Goal: Task Accomplishment & Management: Manage account settings

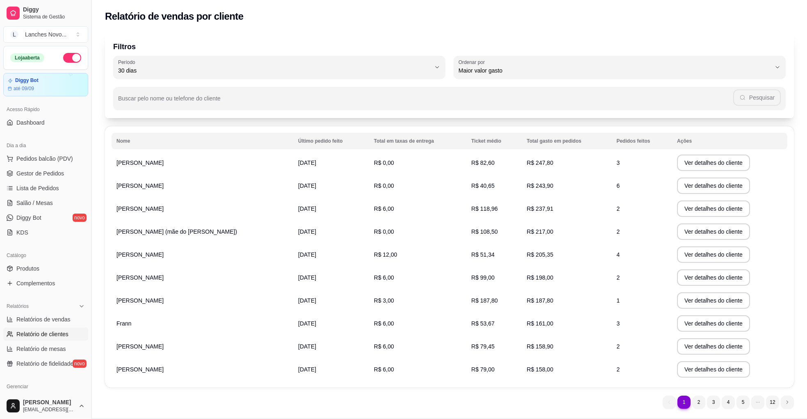
select select "30"
select select "HIGHEST_TOTAL_SPENT_WITH_ORDERS"
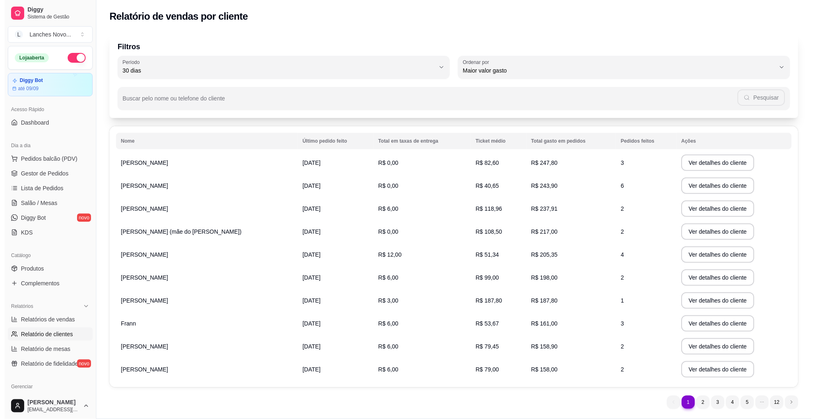
scroll to position [171, 0]
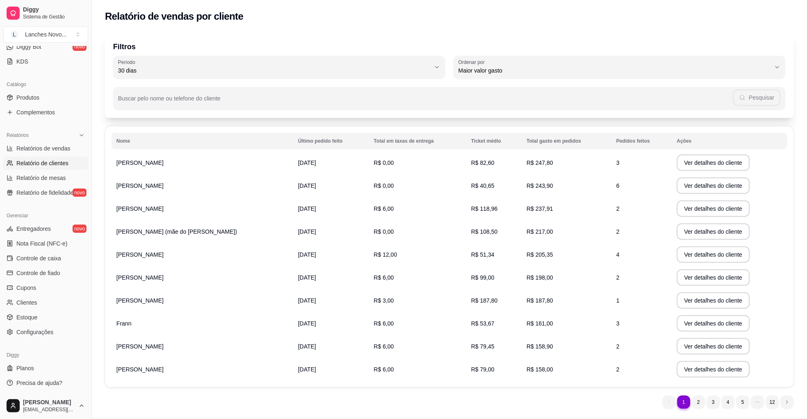
click at [59, 161] on span "Relatório de clientes" at bounding box center [42, 163] width 52 height 8
click at [58, 147] on span "Relatórios de vendas" at bounding box center [43, 148] width 54 height 8
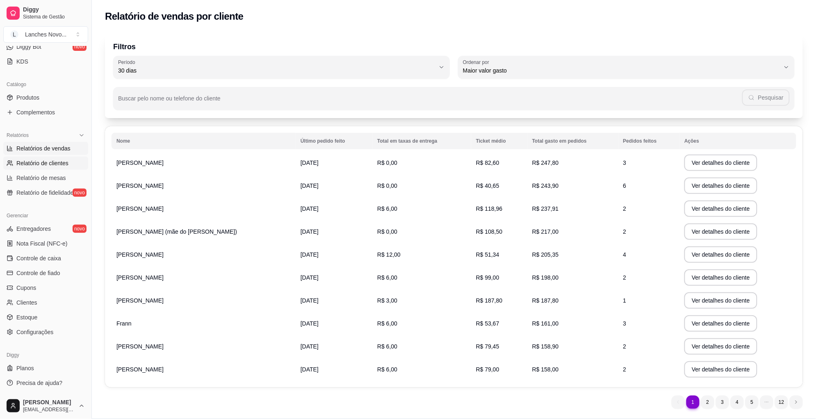
select select "ALL"
select select "0"
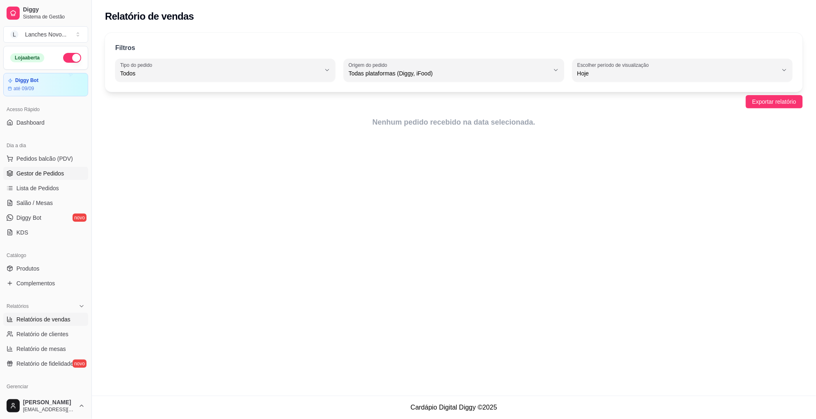
click at [55, 177] on span "Gestor de Pedidos" at bounding box center [40, 173] width 48 height 8
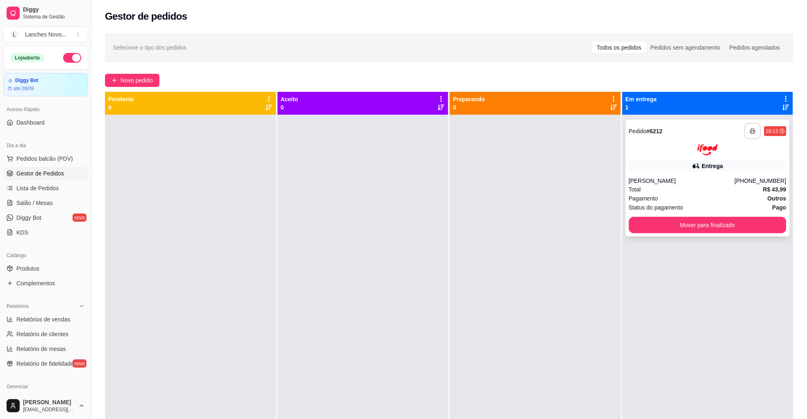
click at [750, 130] on icon "button" at bounding box center [752, 131] width 5 height 2
click at [386, 258] on div at bounding box center [363, 324] width 171 height 419
click at [748, 132] on button "button" at bounding box center [753, 131] width 16 height 16
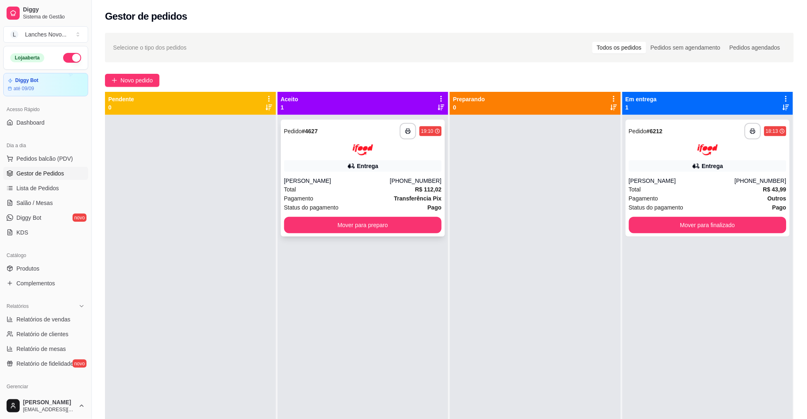
click at [338, 196] on div "Pagamento Transferência Pix" at bounding box center [363, 198] width 158 height 9
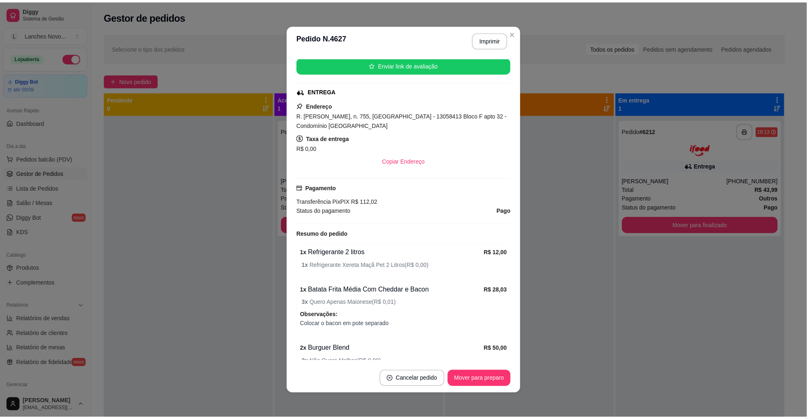
scroll to position [204, 0]
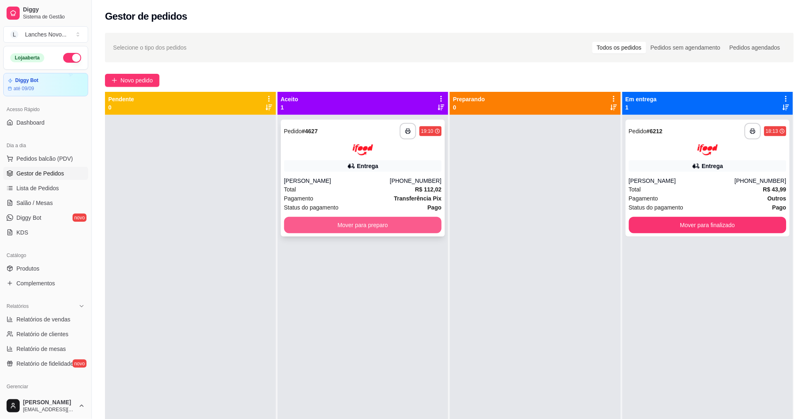
click at [367, 228] on button "Mover para preparo" at bounding box center [363, 225] width 158 height 16
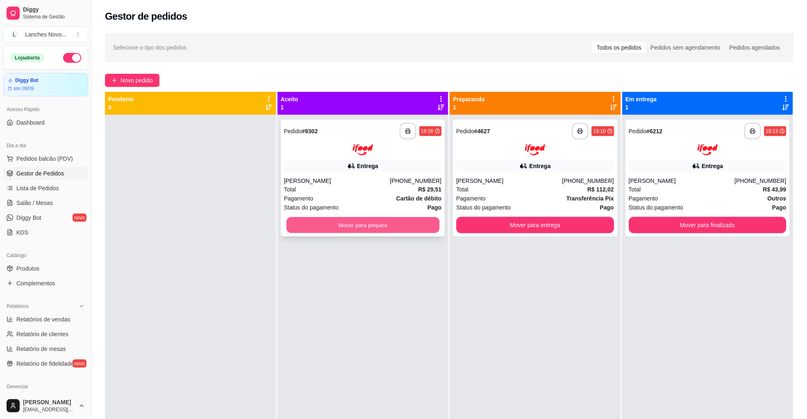
click at [381, 229] on button "Mover para preparo" at bounding box center [362, 225] width 153 height 16
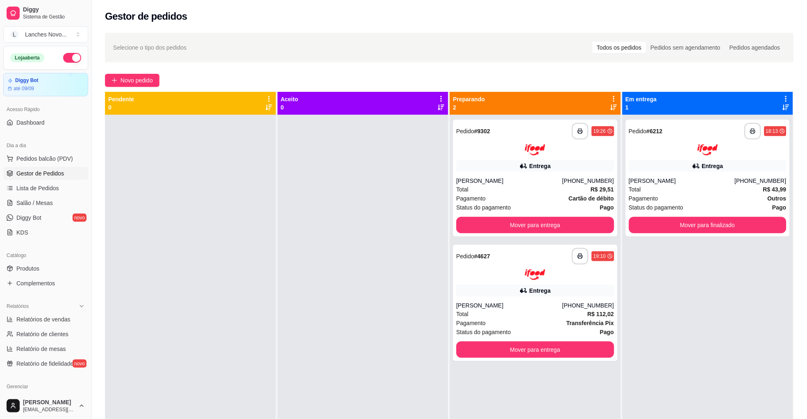
click at [526, 376] on div "**********" at bounding box center [535, 324] width 171 height 419
drag, startPoint x: 557, startPoint y: 405, endPoint x: 610, endPoint y: 417, distance: 55.2
click at [557, 405] on div "**********" at bounding box center [535, 324] width 171 height 419
click at [398, 342] on div at bounding box center [363, 324] width 171 height 419
click at [582, 132] on button "button" at bounding box center [580, 131] width 16 height 16
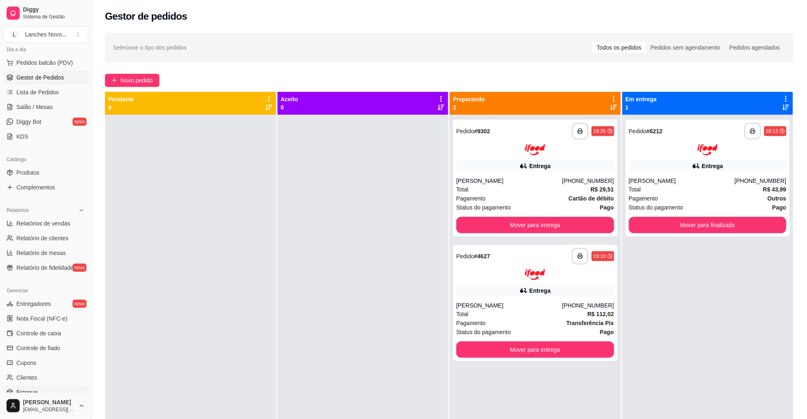
scroll to position [171, 0]
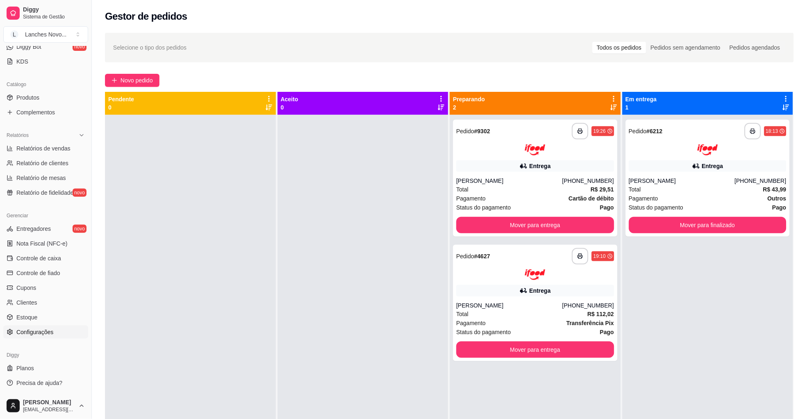
click at [46, 331] on span "Configurações" at bounding box center [34, 332] width 37 height 8
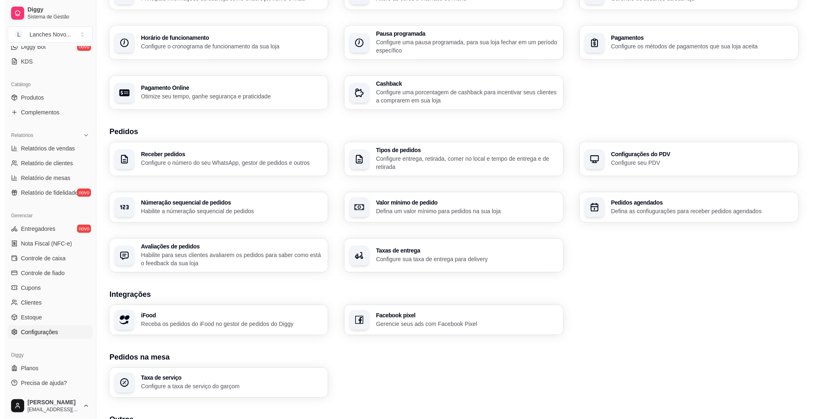
scroll to position [143, 0]
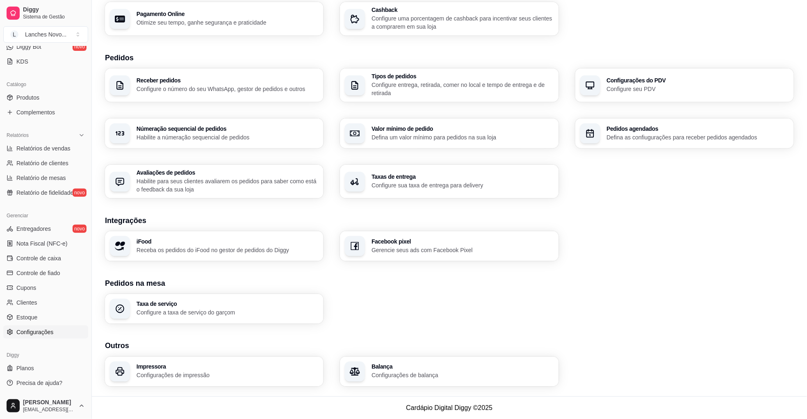
click at [189, 376] on p "Configurações de impressão" at bounding box center [228, 375] width 182 height 8
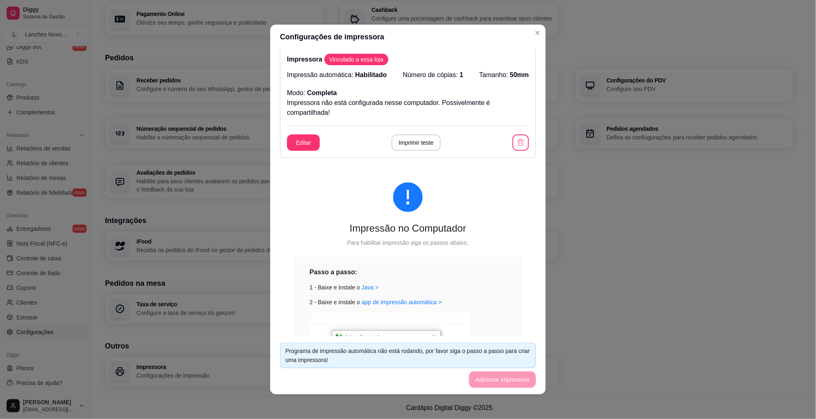
scroll to position [0, 0]
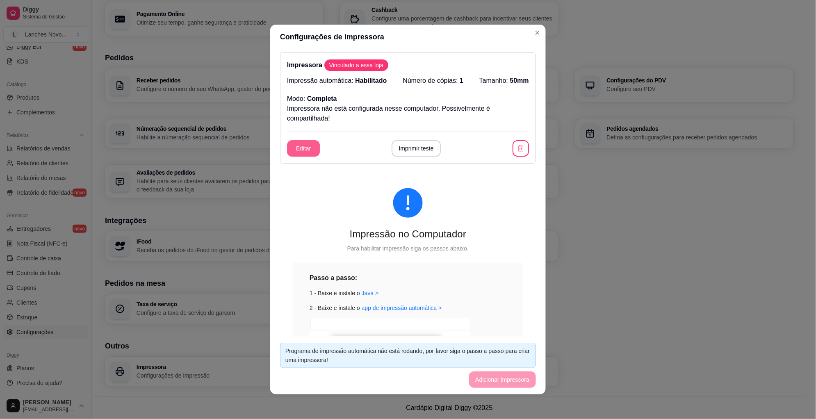
click at [298, 145] on button "Editar" at bounding box center [303, 148] width 33 height 16
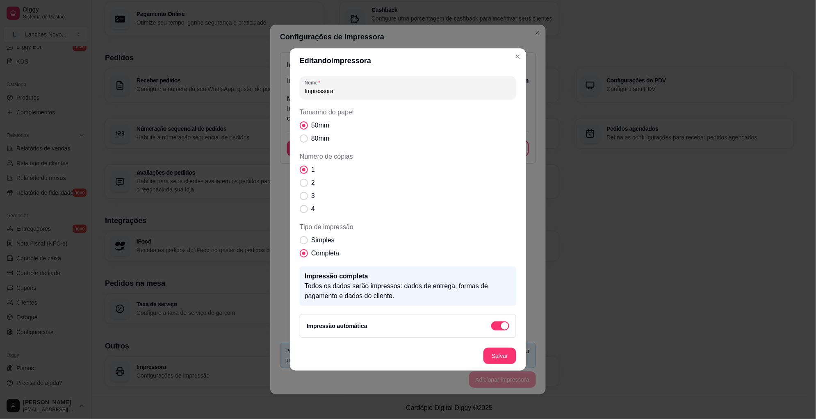
click at [357, 95] on input "Impressora" at bounding box center [408, 91] width 207 height 8
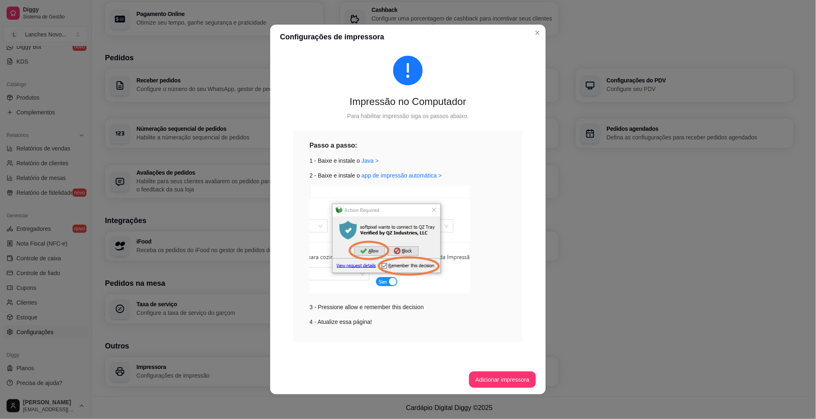
scroll to position [2, 0]
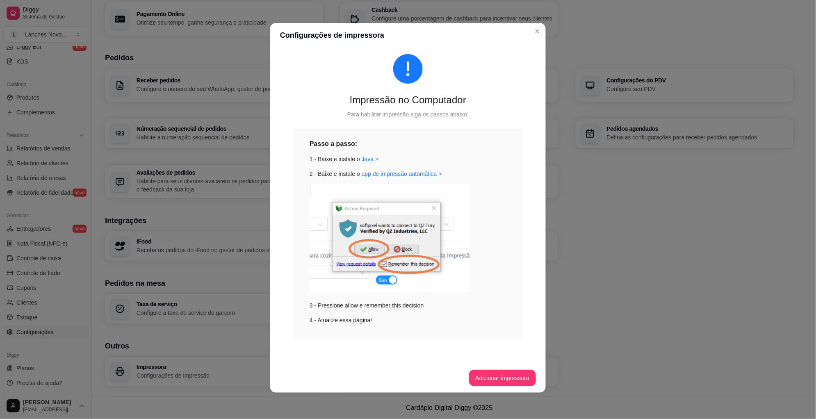
click at [450, 169] on div "Passo a passo: 1 - Baixe e instale o [GEOGRAPHIC_DATA] > 2 - Baixe e instale o …" at bounding box center [408, 232] width 197 height 186
click at [465, 155] on div "1 - Baixe e instale o [GEOGRAPHIC_DATA] >" at bounding box center [408, 159] width 197 height 9
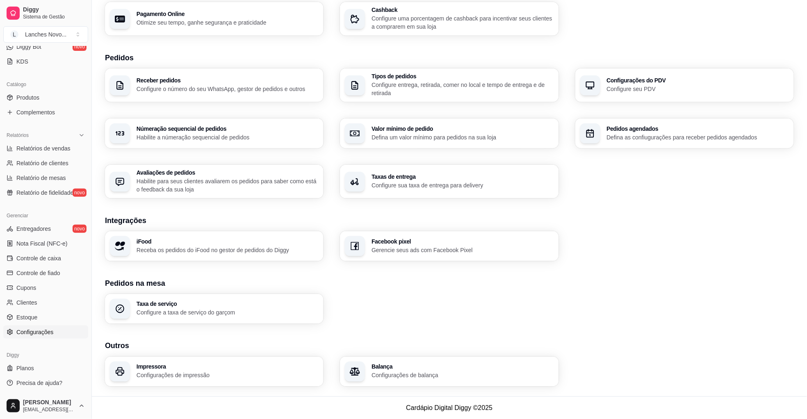
click at [595, 225] on section "Integrações iFood Receba os pedidos do iFood no gestor de pedidos do Diggy Face…" at bounding box center [449, 238] width 689 height 46
click at [185, 371] on p "Configurações de impressão" at bounding box center [228, 375] width 182 height 8
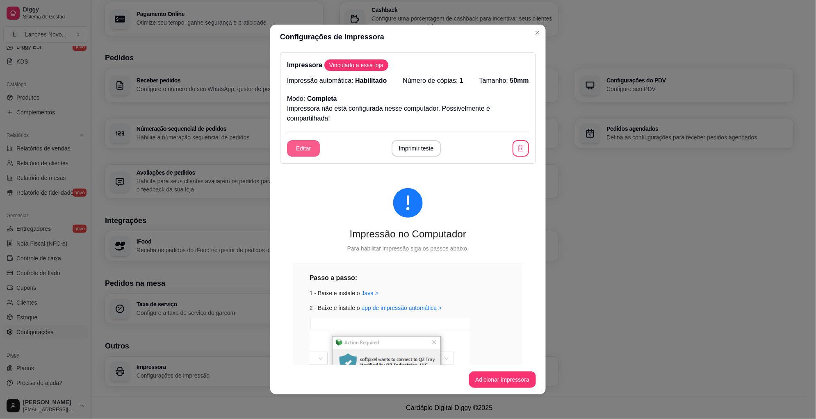
click at [296, 140] on button "Editar" at bounding box center [303, 148] width 33 height 16
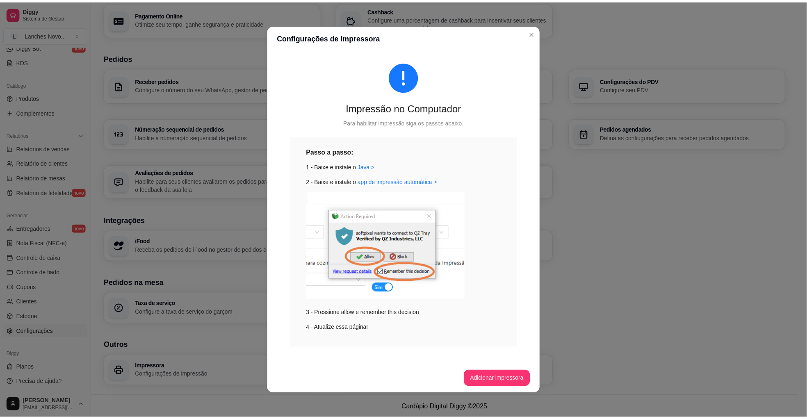
scroll to position [132, 0]
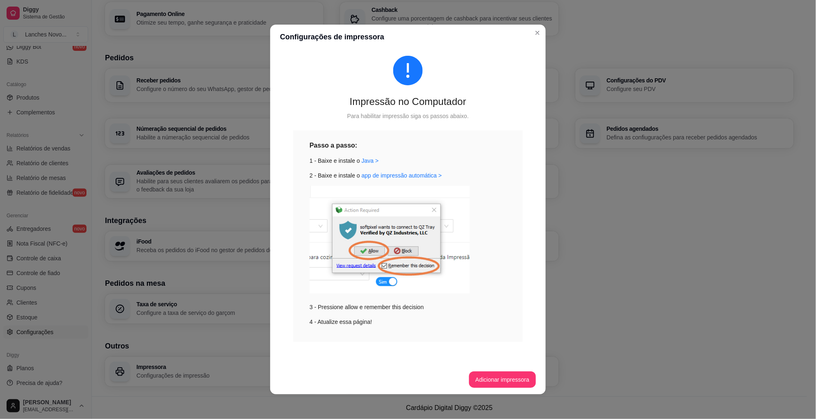
click at [390, 152] on div "Passo a passo: 1 - Baixe e instale o [GEOGRAPHIC_DATA] > 2 - Baixe e instale o …" at bounding box center [408, 233] width 197 height 186
click at [413, 174] on link "app de impressão automática >" at bounding box center [402, 175] width 80 height 7
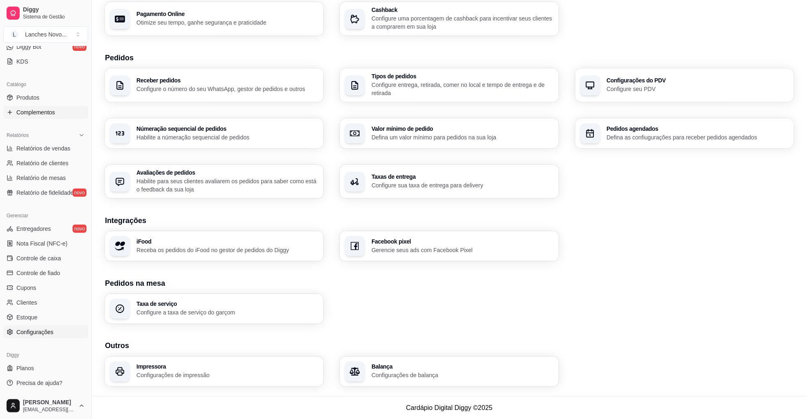
scroll to position [0, 0]
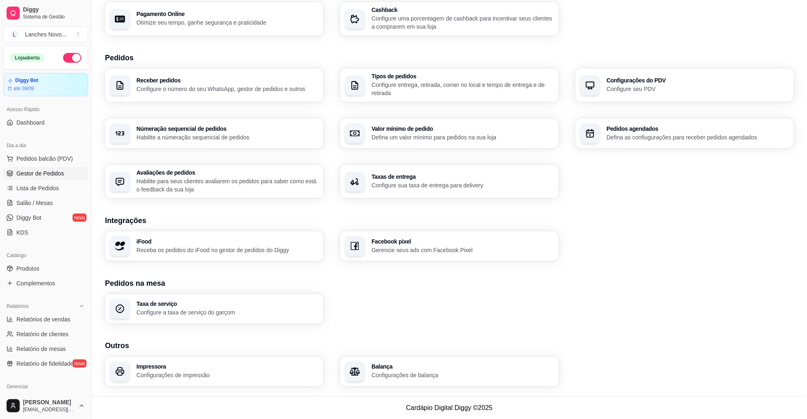
click at [38, 174] on span "Gestor de Pedidos" at bounding box center [40, 173] width 48 height 8
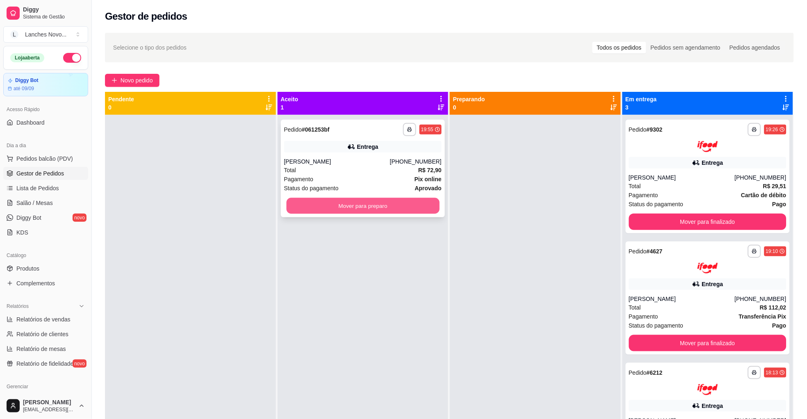
click at [355, 203] on button "Mover para preparo" at bounding box center [362, 206] width 153 height 16
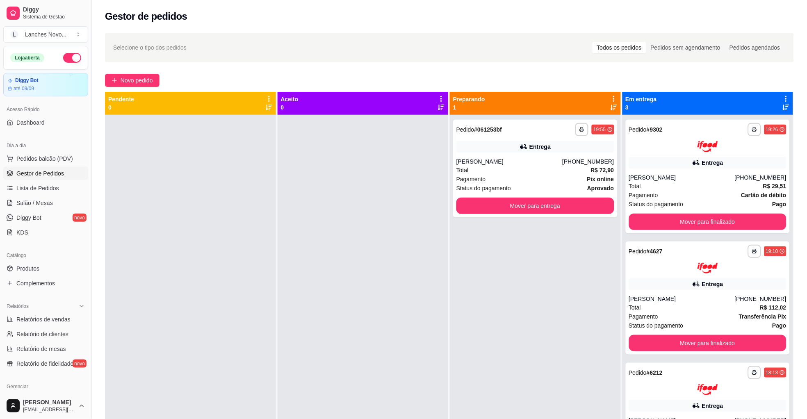
click at [358, 212] on div at bounding box center [363, 324] width 171 height 419
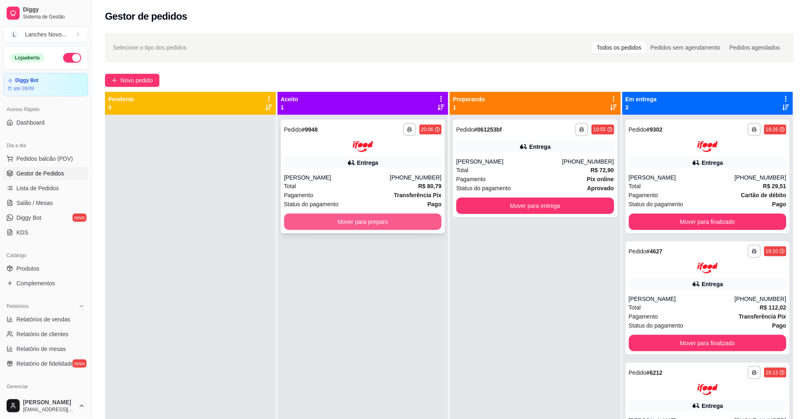
click at [349, 225] on button "Mover para preparo" at bounding box center [363, 222] width 158 height 16
click at [32, 269] on span "Produtos" at bounding box center [27, 268] width 23 height 8
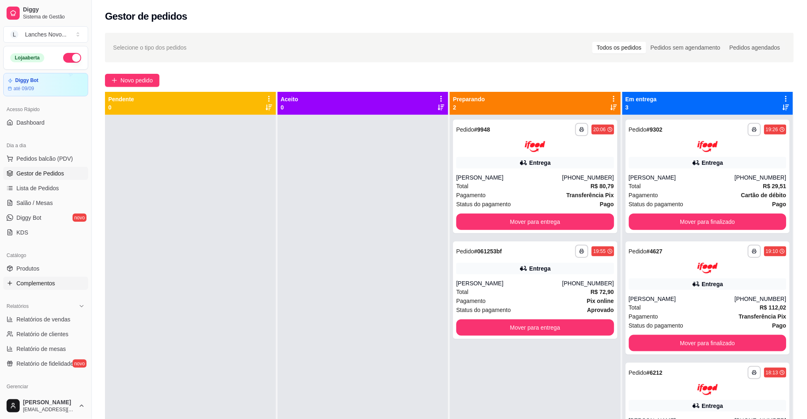
click at [41, 286] on span "Complementos" at bounding box center [35, 283] width 39 height 8
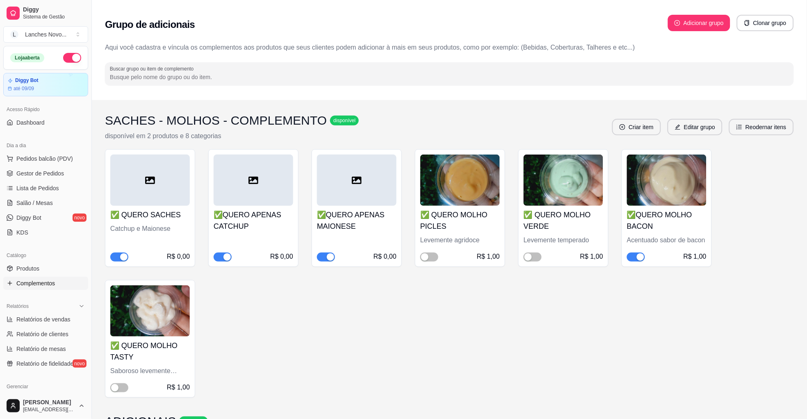
click at [414, 307] on div "✅ QUERO SACHES Catchup e Maionese R$ 0,00 ✅QUERO APENAS CATCHUP R$ 0,00 ✅QUERO …" at bounding box center [449, 273] width 689 height 248
click at [631, 258] on span "button" at bounding box center [636, 257] width 18 height 9
click at [526, 256] on div "button" at bounding box center [527, 256] width 7 height 7
click at [117, 391] on div "button" at bounding box center [114, 387] width 7 height 7
click at [44, 171] on span "Gestor de Pedidos" at bounding box center [40, 173] width 48 height 8
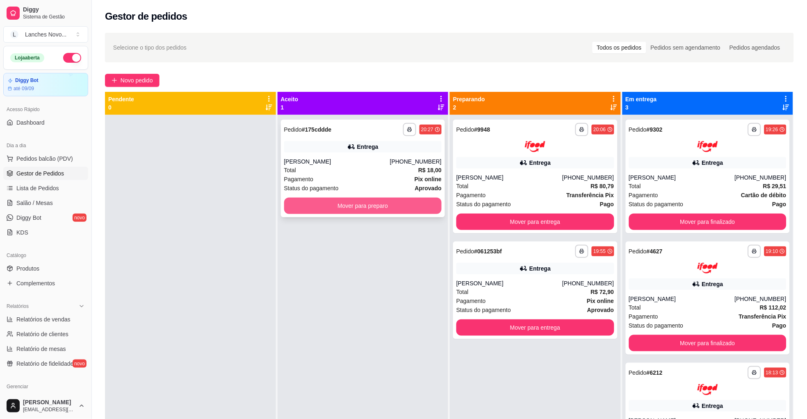
click at [325, 204] on button "Mover para preparo" at bounding box center [363, 206] width 158 height 16
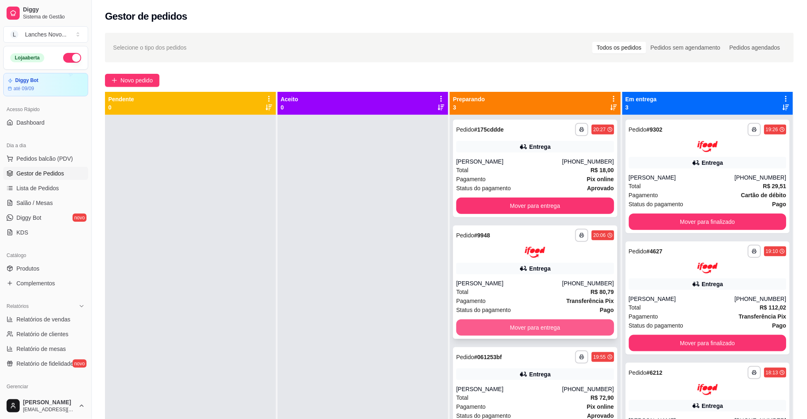
click at [501, 323] on button "Mover para entrega" at bounding box center [535, 327] width 158 height 16
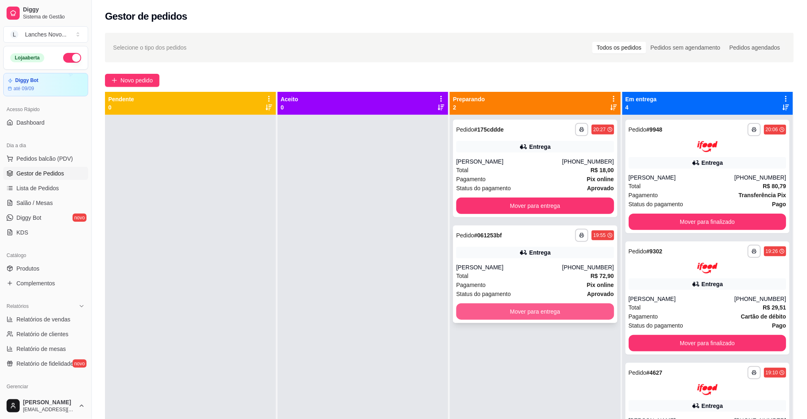
click at [499, 307] on button "Mover para entrega" at bounding box center [535, 311] width 158 height 16
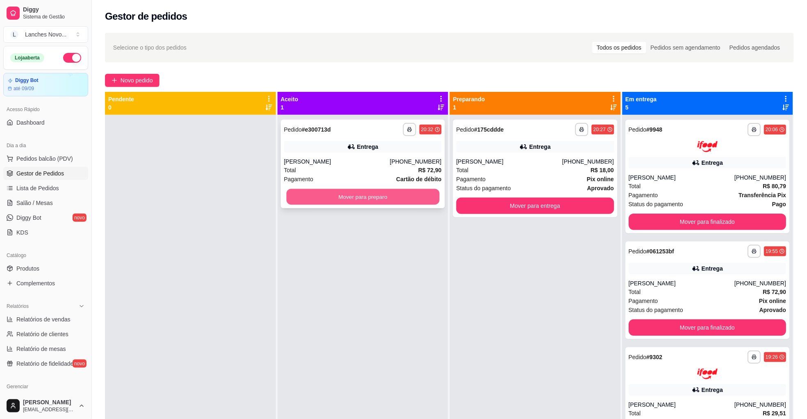
click at [383, 198] on button "Mover para preparo" at bounding box center [362, 197] width 153 height 16
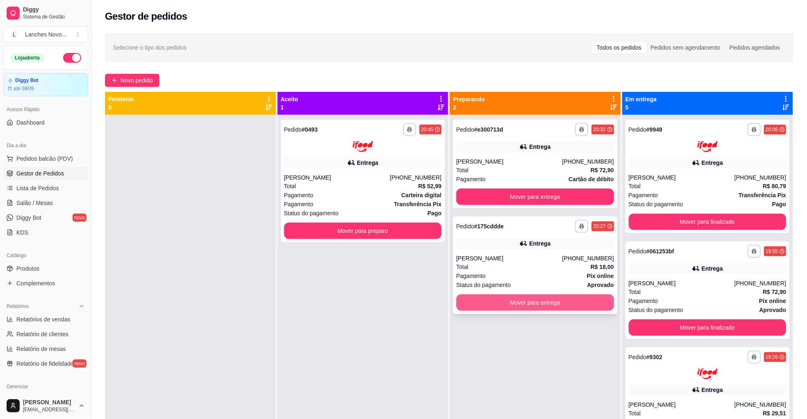
click at [516, 305] on button "Mover para entrega" at bounding box center [535, 302] width 158 height 16
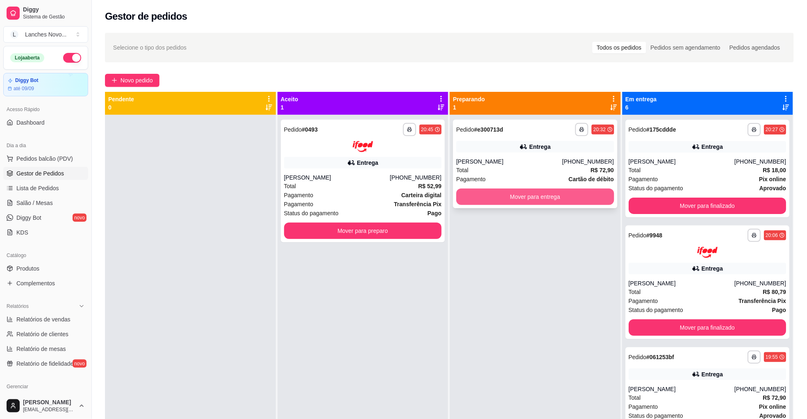
click at [513, 194] on button "Mover para entrega" at bounding box center [535, 197] width 158 height 16
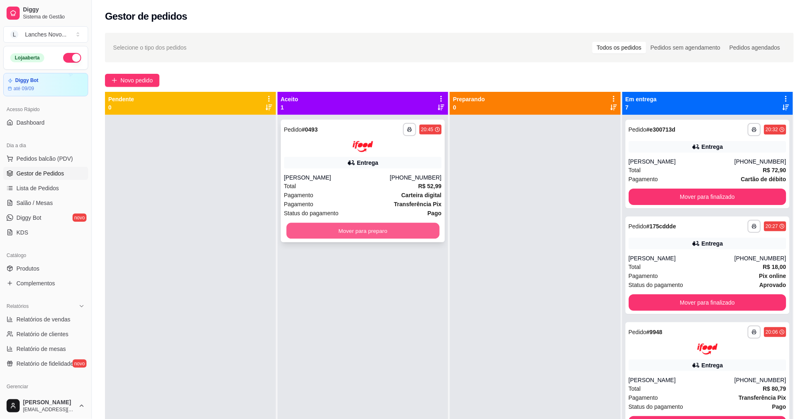
click at [364, 225] on button "Mover para preparo" at bounding box center [362, 231] width 153 height 16
click at [291, 315] on div "**********" at bounding box center [363, 324] width 171 height 419
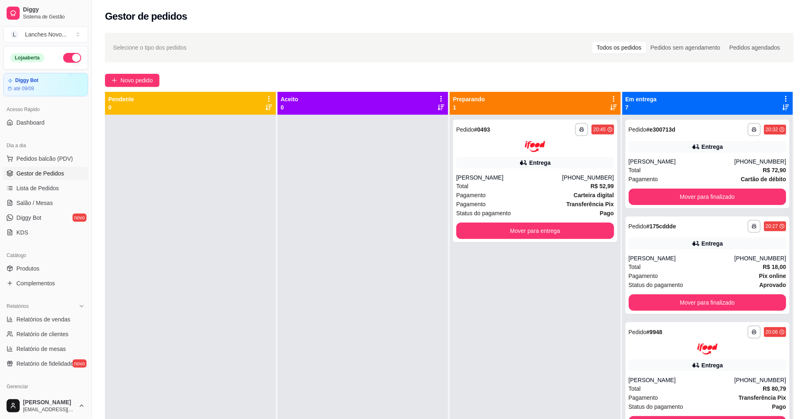
click at [291, 315] on div at bounding box center [363, 324] width 171 height 419
click at [292, 315] on div at bounding box center [363, 324] width 171 height 419
click at [353, 246] on div at bounding box center [363, 324] width 171 height 419
click at [300, 309] on div at bounding box center [363, 324] width 171 height 419
click at [301, 307] on div at bounding box center [363, 324] width 171 height 419
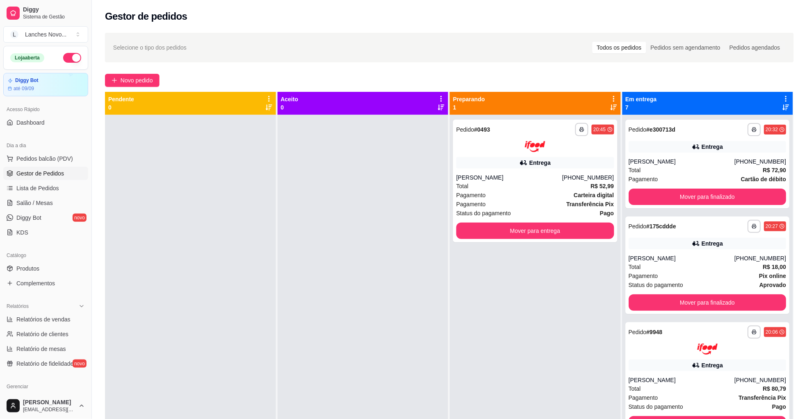
click at [360, 330] on div at bounding box center [363, 324] width 171 height 419
click at [362, 330] on div at bounding box center [363, 324] width 171 height 419
click at [368, 235] on div at bounding box center [363, 324] width 171 height 419
click at [383, 209] on div at bounding box center [363, 324] width 171 height 419
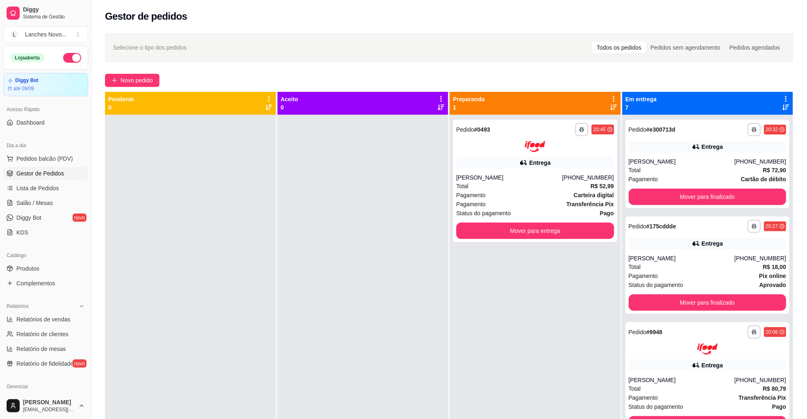
click at [330, 305] on div at bounding box center [363, 324] width 171 height 419
